Goal: Task Accomplishment & Management: Manage account settings

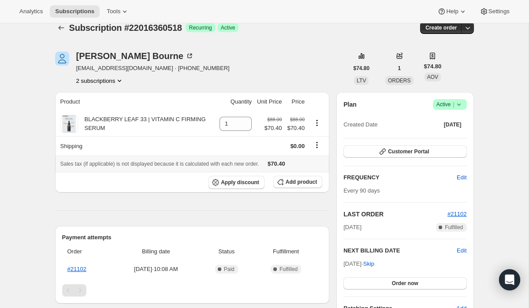
scroll to position [13, 0]
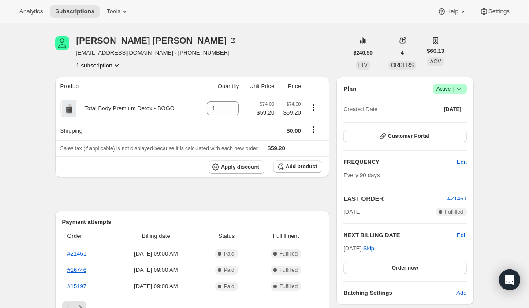
scroll to position [31, 0]
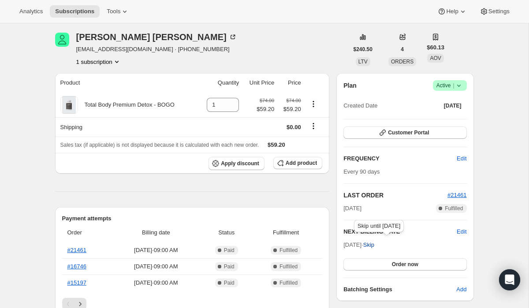
click at [374, 246] on span "Skip" at bounding box center [368, 245] width 11 height 9
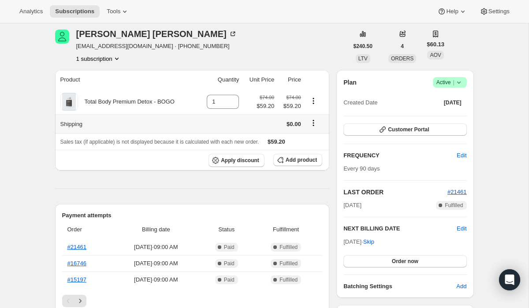
scroll to position [74, 0]
